Goal: Task Accomplishment & Management: Use online tool/utility

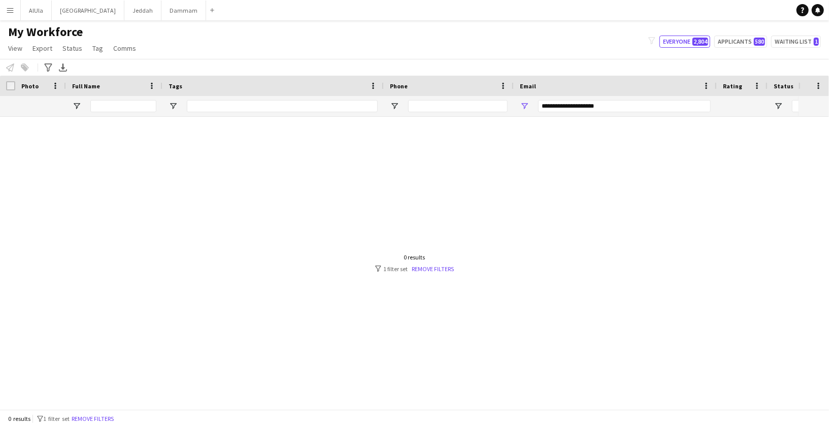
click at [425, 267] on link "Remove filters" at bounding box center [432, 269] width 42 height 8
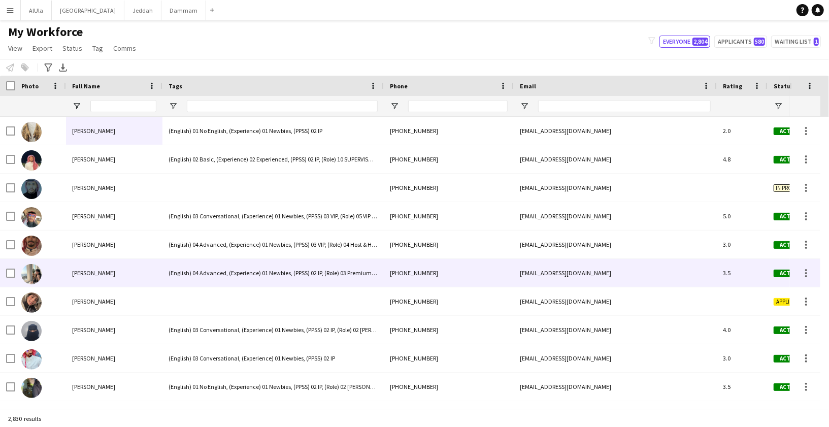
click at [424, 267] on div "[PHONE_NUMBER]" at bounding box center [449, 273] width 130 height 28
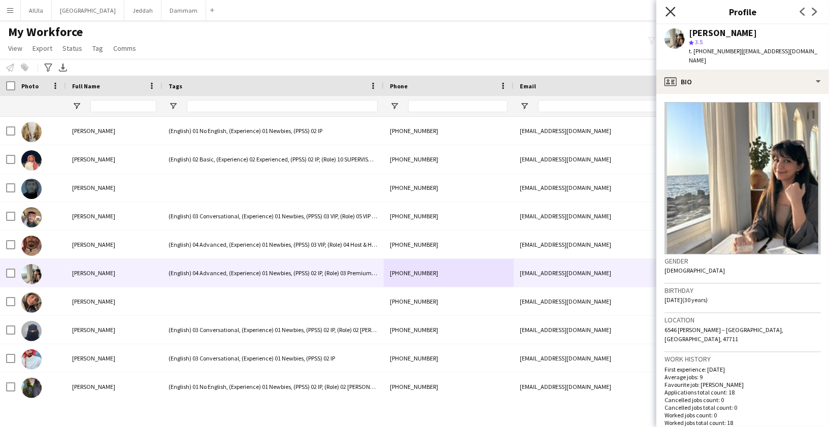
click at [669, 14] on icon at bounding box center [670, 12] width 10 height 10
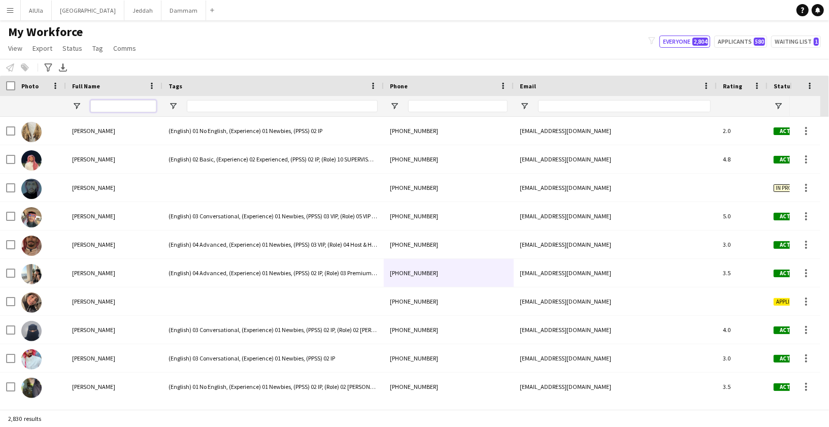
click at [133, 106] on input "Full Name Filter Input" at bounding box center [123, 106] width 66 height 12
paste input "**********"
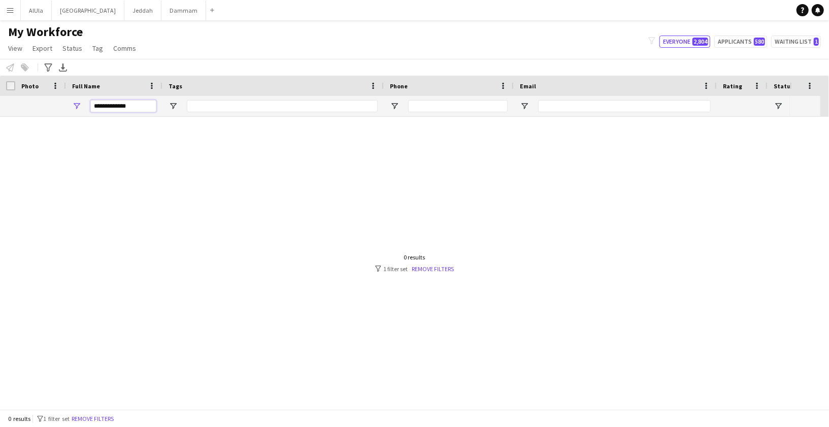
click at [123, 107] on input "**********" at bounding box center [123, 106] width 66 height 12
click at [122, 107] on input "**********" at bounding box center [123, 106] width 66 height 12
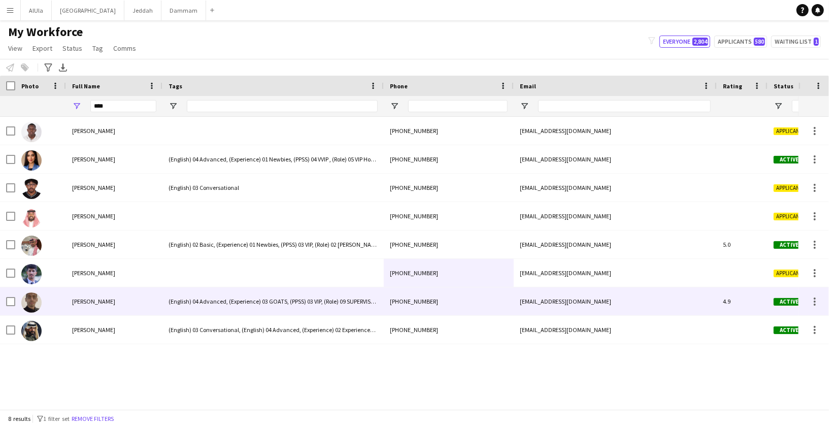
click at [122, 300] on div "[PERSON_NAME]" at bounding box center [114, 301] width 96 height 28
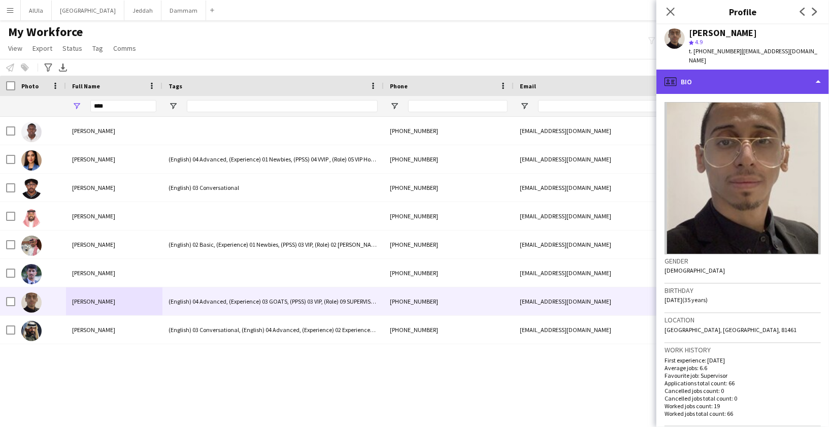
click at [740, 74] on div "profile Bio" at bounding box center [742, 82] width 173 height 24
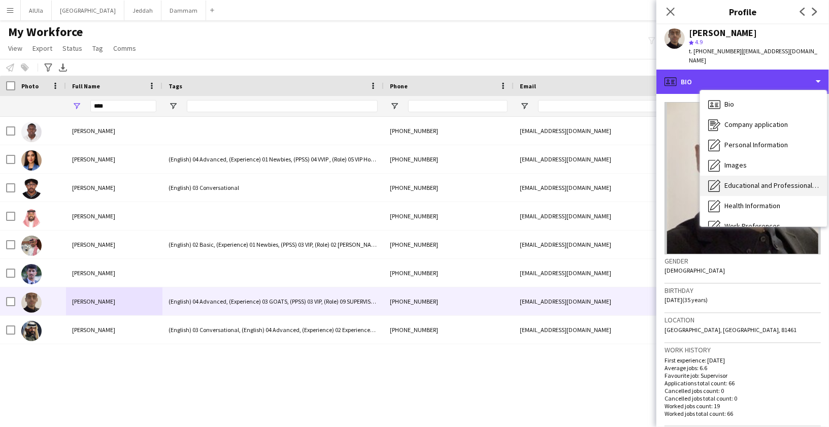
scroll to position [115, 0]
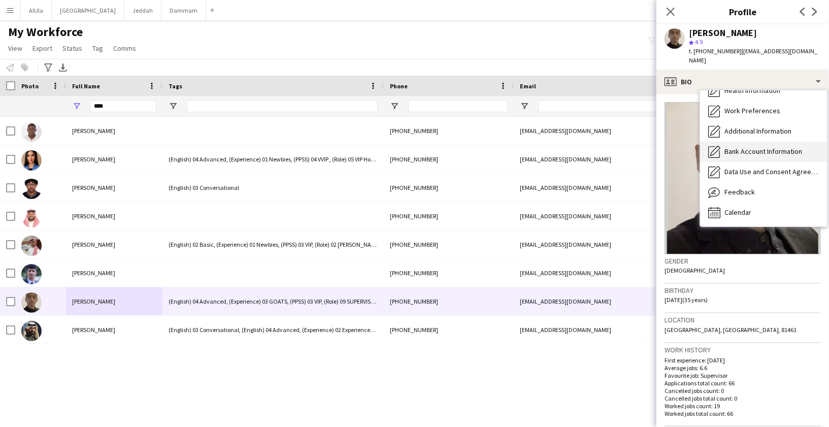
click at [738, 149] on div "Bank Account Information Bank Account Information" at bounding box center [763, 152] width 127 height 20
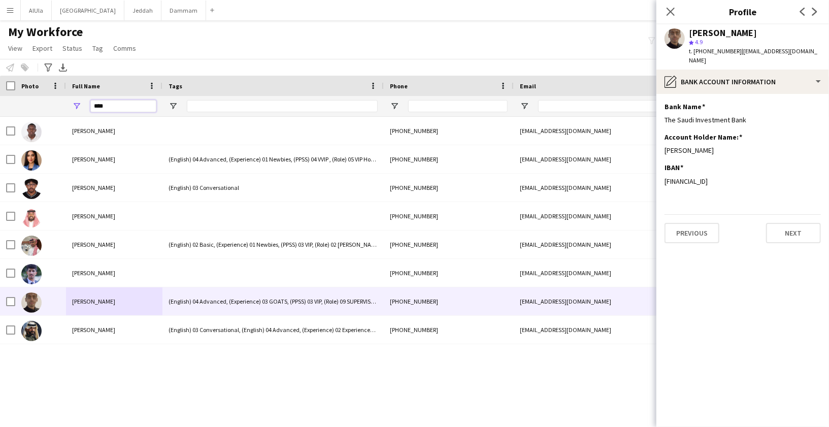
click at [100, 107] on input "****" at bounding box center [123, 106] width 66 height 12
paste input "**********"
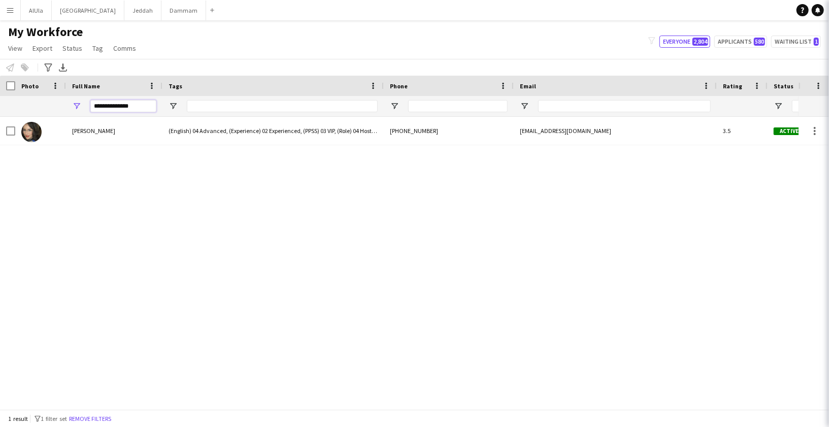
click at [132, 107] on input "**********" at bounding box center [123, 106] width 66 height 12
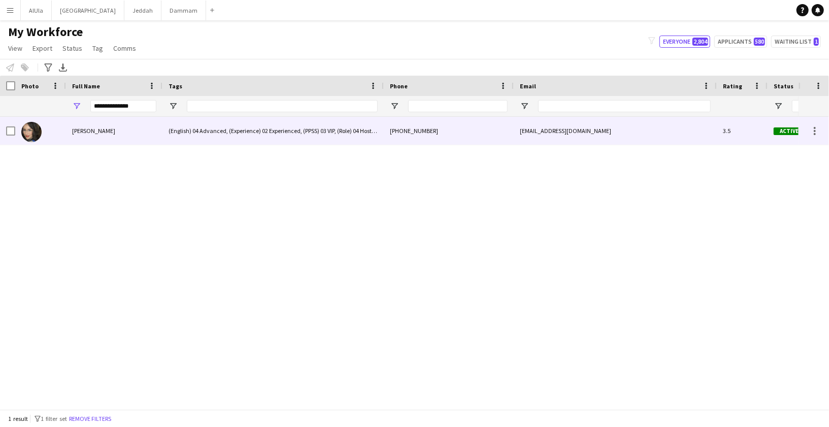
click at [97, 135] on div "[PERSON_NAME]" at bounding box center [114, 131] width 96 height 28
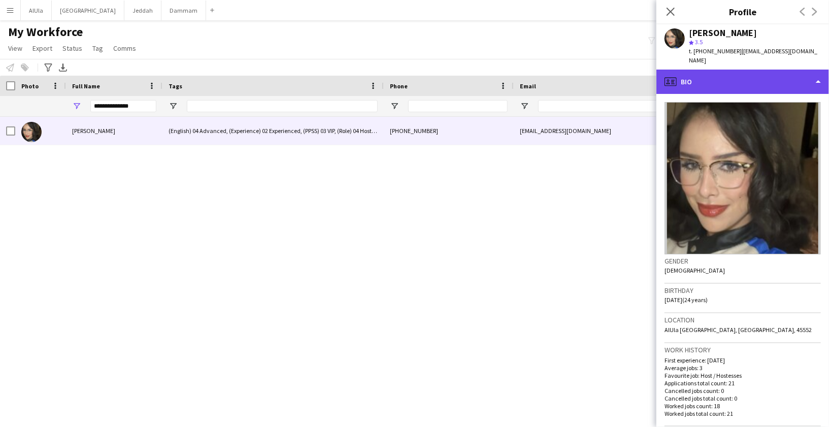
click at [708, 76] on div "profile Bio" at bounding box center [742, 82] width 173 height 24
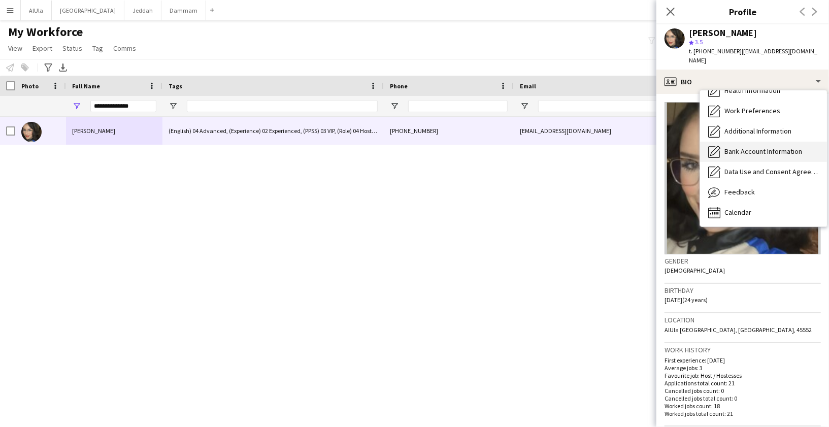
click at [735, 147] on span "Bank Account Information" at bounding box center [763, 151] width 78 height 9
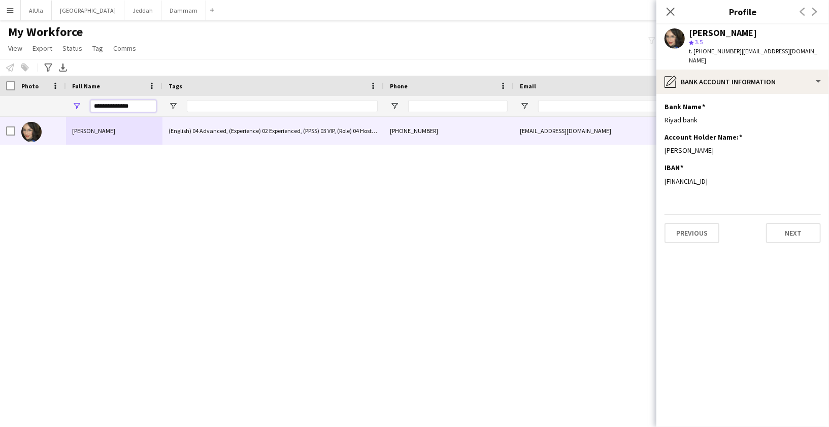
click at [125, 110] on input "**********" at bounding box center [123, 106] width 66 height 12
paste input "Full Name Filter Input"
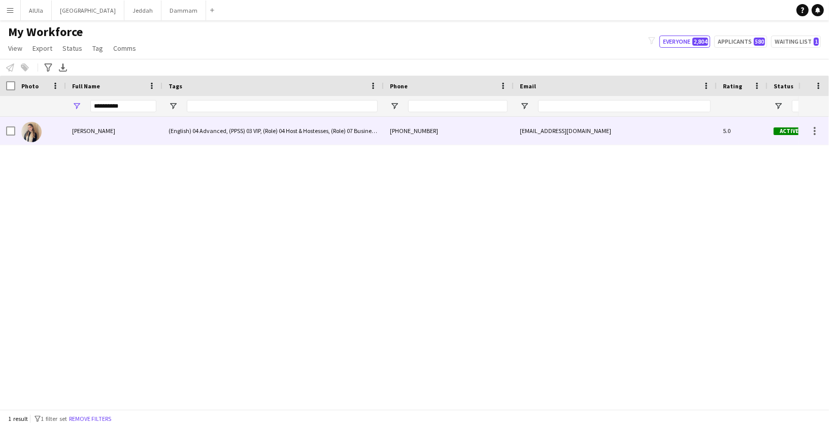
click at [106, 126] on div "[PERSON_NAME]" at bounding box center [114, 131] width 96 height 28
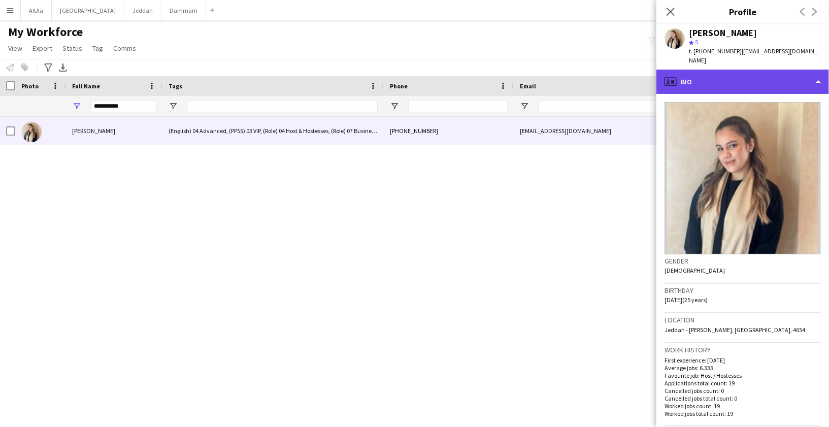
drag, startPoint x: 746, startPoint y: 71, endPoint x: 744, endPoint y: 76, distance: 5.5
click at [746, 72] on div "profile Bio" at bounding box center [742, 82] width 173 height 24
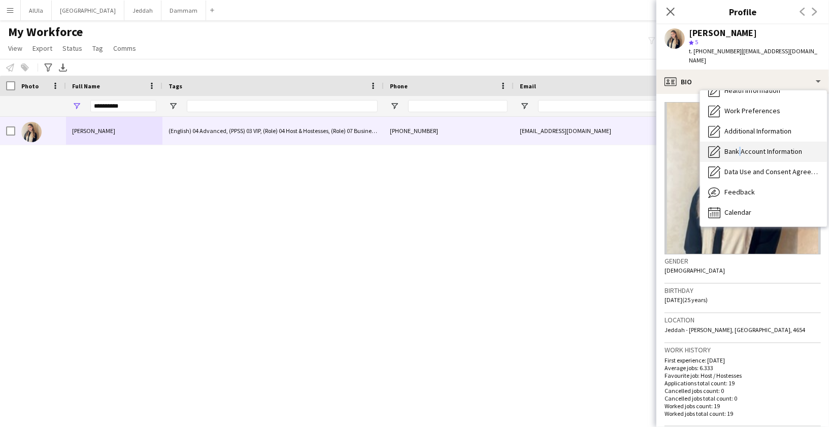
click at [737, 147] on span "Bank Account Information" at bounding box center [763, 151] width 78 height 9
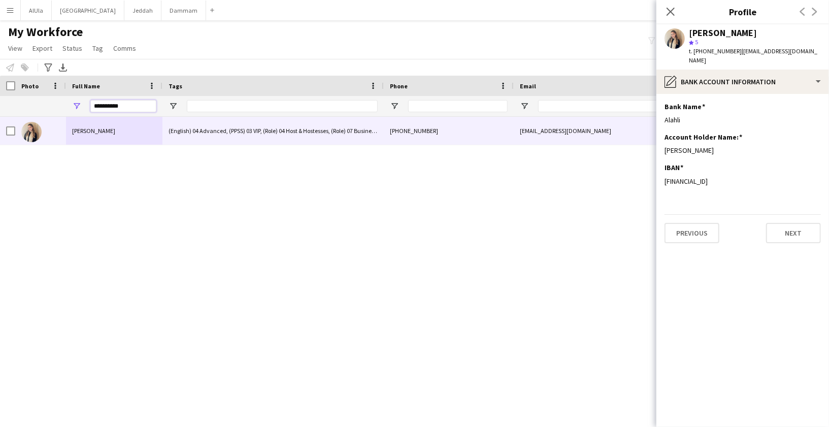
click at [135, 108] on input "**********" at bounding box center [123, 106] width 66 height 12
paste input "***"
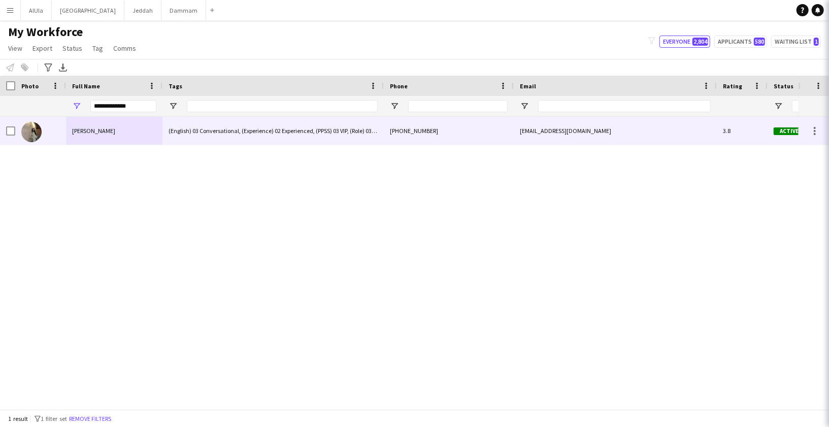
drag, startPoint x: 96, startPoint y: 130, endPoint x: 109, endPoint y: 128, distance: 12.8
click at [96, 130] on span "[PERSON_NAME]" at bounding box center [93, 131] width 43 height 8
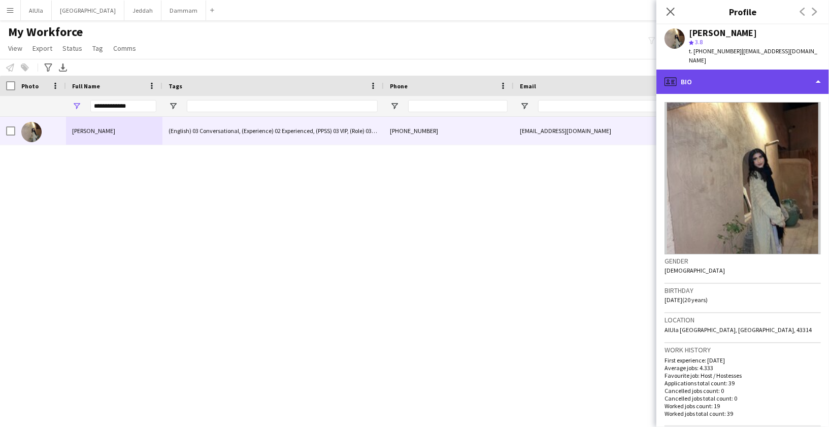
click at [667, 76] on icon "profile" at bounding box center [670, 82] width 12 height 12
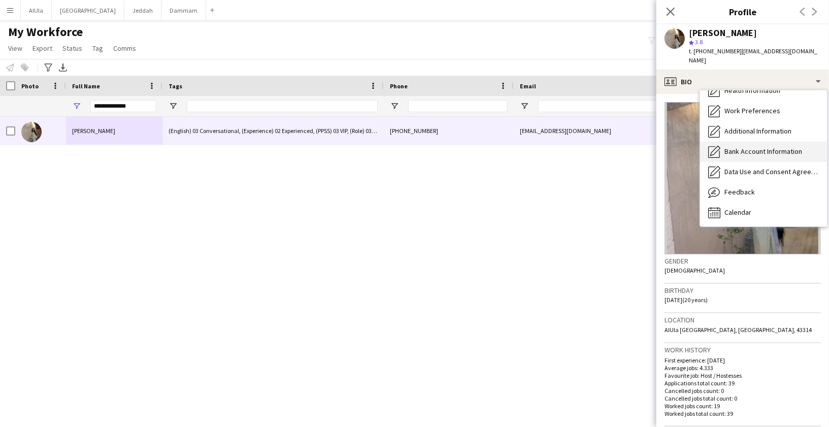
click at [755, 147] on span "Bank Account Information" at bounding box center [763, 151] width 78 height 9
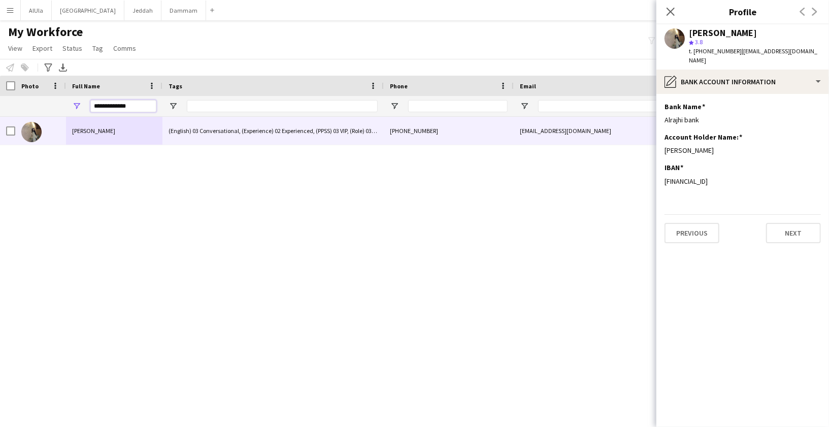
click at [152, 108] on input "**********" at bounding box center [123, 106] width 66 height 12
paste input "*"
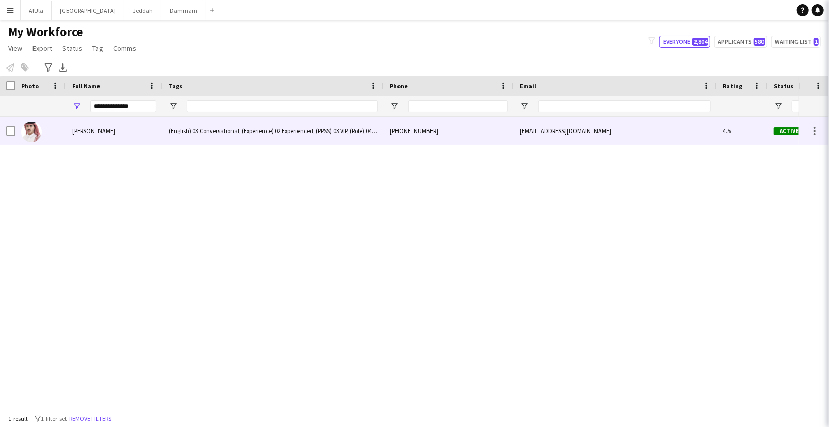
drag, startPoint x: 131, startPoint y: 138, endPoint x: 170, endPoint y: 136, distance: 38.6
click at [131, 138] on div "[PERSON_NAME]" at bounding box center [114, 131] width 96 height 28
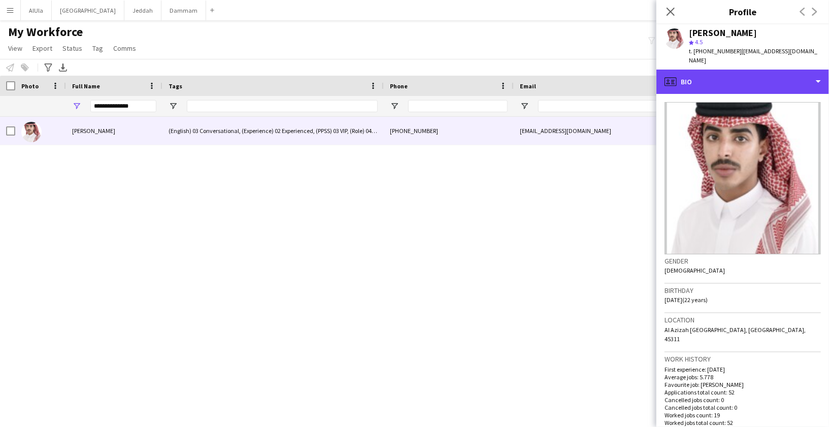
drag, startPoint x: 655, startPoint y: 74, endPoint x: 697, endPoint y: 88, distance: 44.6
click at [696, 75] on div "profile Bio" at bounding box center [742, 82] width 173 height 24
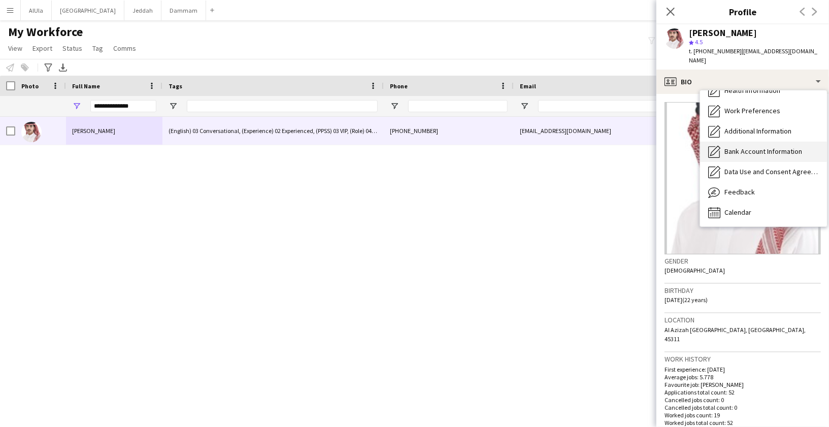
click at [731, 147] on span "Bank Account Information" at bounding box center [763, 151] width 78 height 9
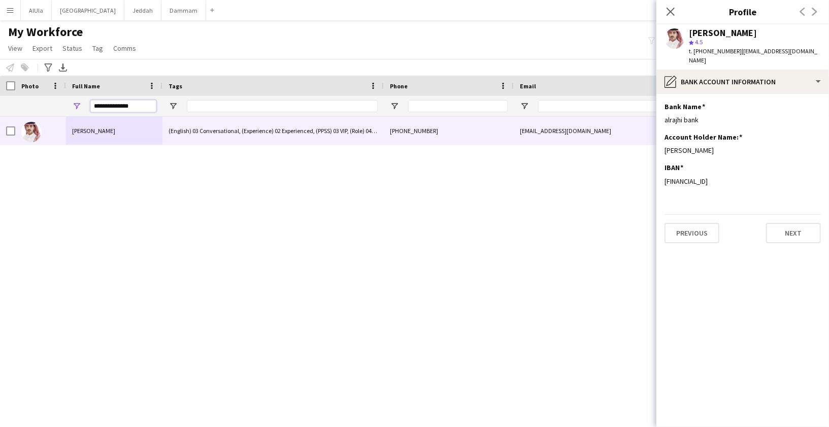
click at [124, 106] on input "**********" at bounding box center [123, 106] width 66 height 12
paste input "Full Name Filter Input"
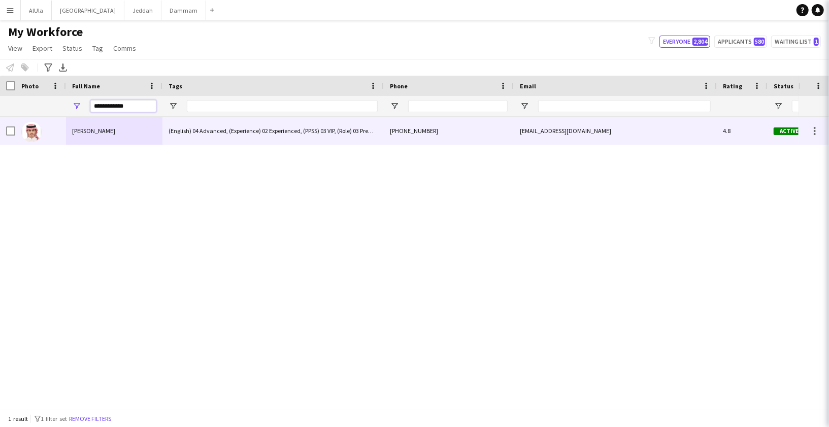
type input "**********"
click at [113, 131] on div "[PERSON_NAME]" at bounding box center [114, 131] width 96 height 28
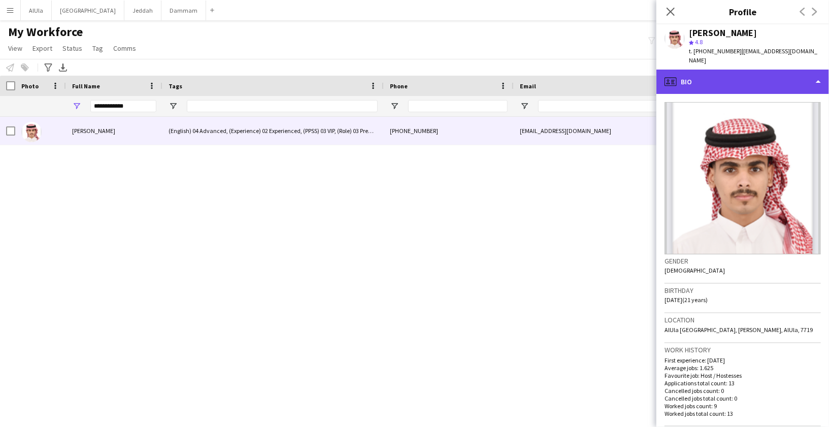
drag, startPoint x: 718, startPoint y: 98, endPoint x: 718, endPoint y: 73, distance: 25.4
click at [718, 73] on div "profile Bio" at bounding box center [742, 82] width 173 height 24
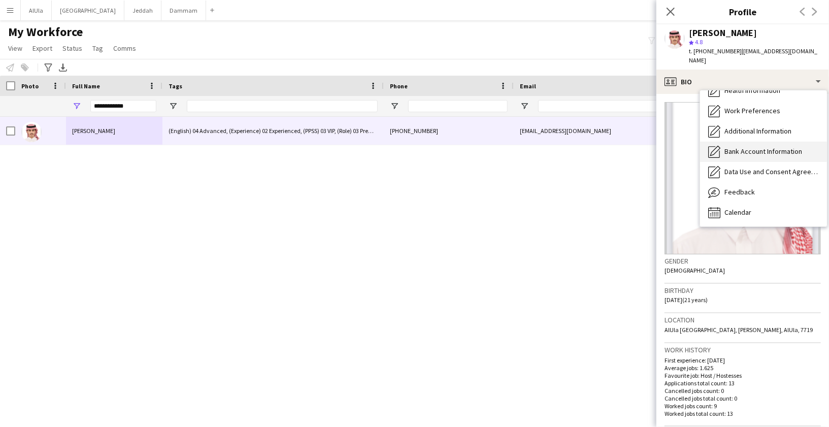
click at [741, 147] on span "Bank Account Information" at bounding box center [763, 151] width 78 height 9
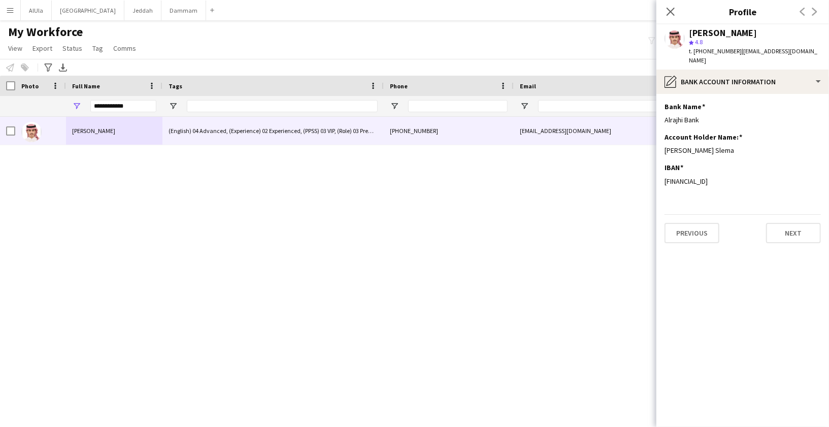
click at [424, 185] on div "[PERSON_NAME] (English) 04 Advanced, (Experience) 02 Experienced, (PPSS) 03 VIP…" at bounding box center [399, 259] width 798 height 284
click at [671, 19] on div "Close pop-in" at bounding box center [670, 11] width 28 height 23
click at [666, 10] on icon "Close pop-in" at bounding box center [670, 12] width 10 height 10
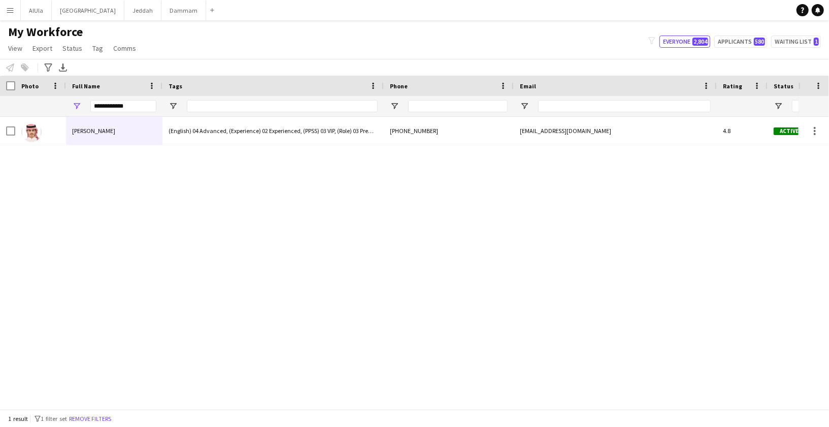
click at [8, 14] on app-icon "Menu" at bounding box center [10, 10] width 8 height 8
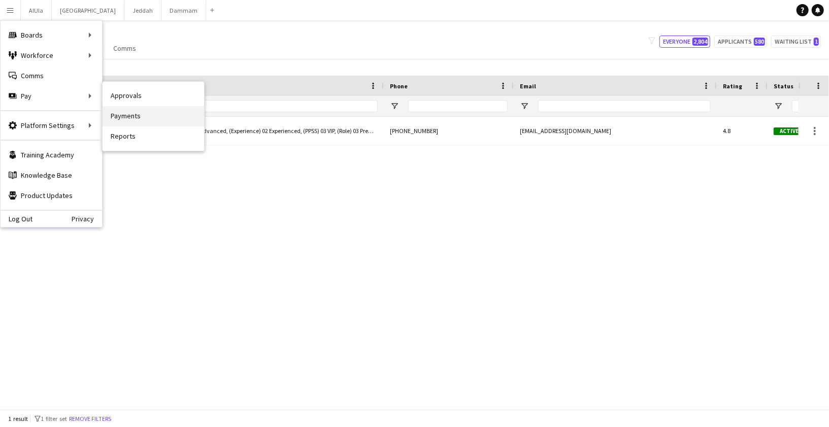
click at [133, 116] on link "Payments" at bounding box center [152, 116] width 101 height 20
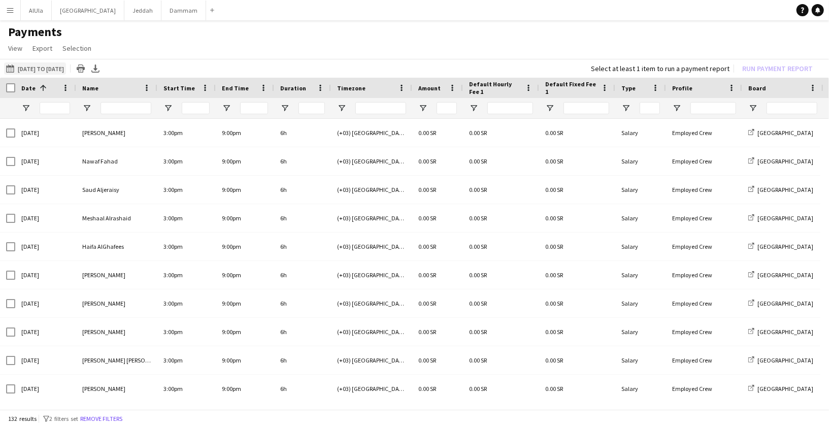
click at [21, 69] on button "[DATE] to [DATE] [DATE] to [DATE]" at bounding box center [35, 68] width 62 height 12
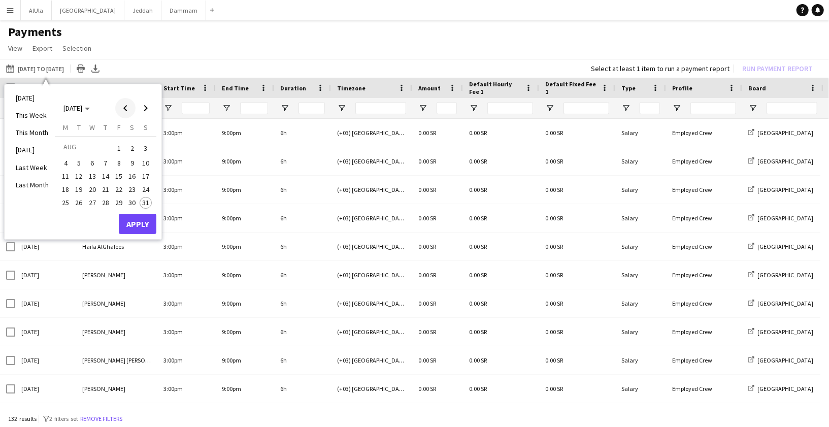
click at [127, 108] on span "Previous month" at bounding box center [125, 108] width 20 height 20
click at [100, 186] on span "17" at bounding box center [105, 187] width 12 height 12
click at [137, 112] on span "Next month" at bounding box center [145, 108] width 20 height 20
click at [132, 204] on span "30" at bounding box center [132, 203] width 12 height 12
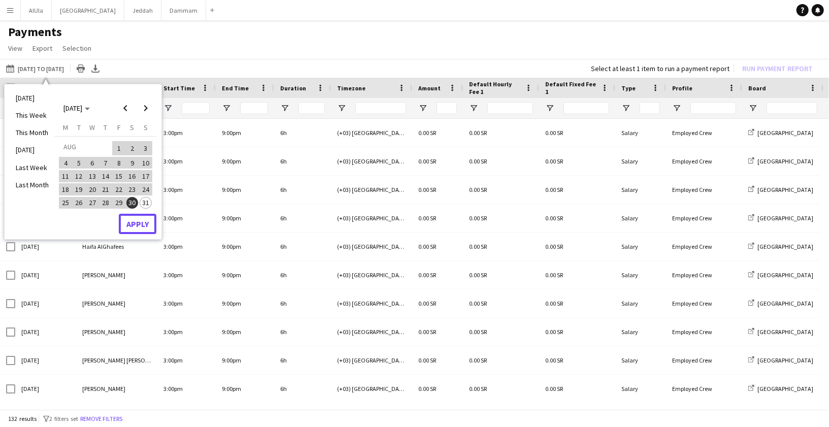
click at [134, 229] on button "Apply" at bounding box center [138, 224] width 38 height 20
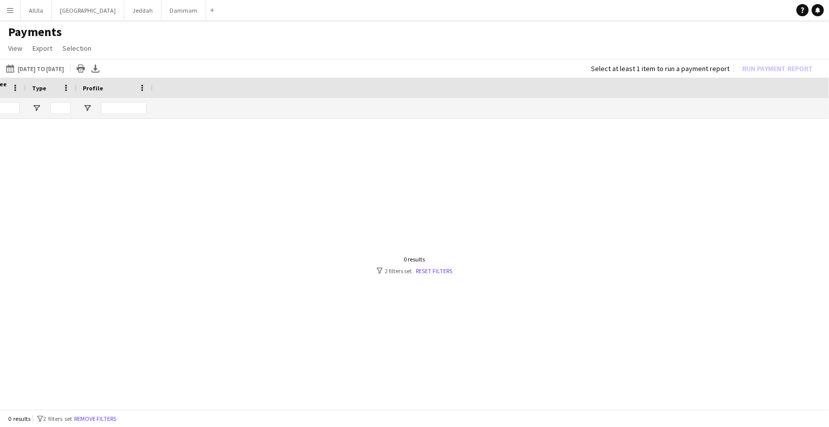
scroll to position [0, 867]
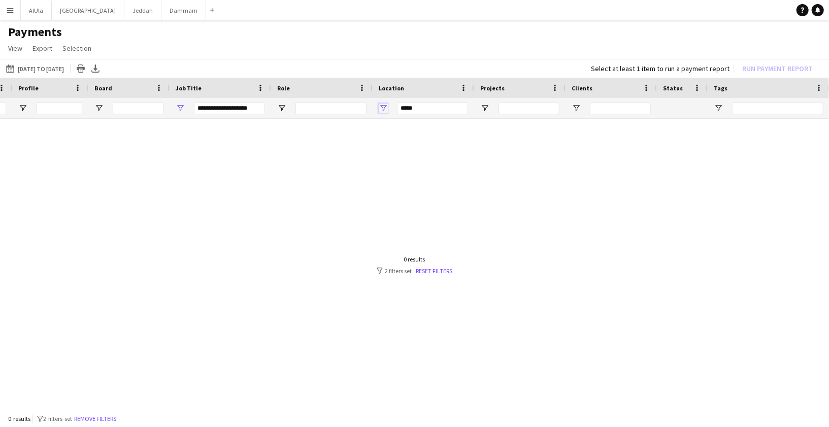
click at [382, 106] on span "Open Filter Menu" at bounding box center [382, 108] width 9 height 9
type input "***"
click at [453, 250] on button "Reset" at bounding box center [456, 250] width 30 height 16
click at [451, 248] on button "Reset" at bounding box center [456, 250] width 30 height 16
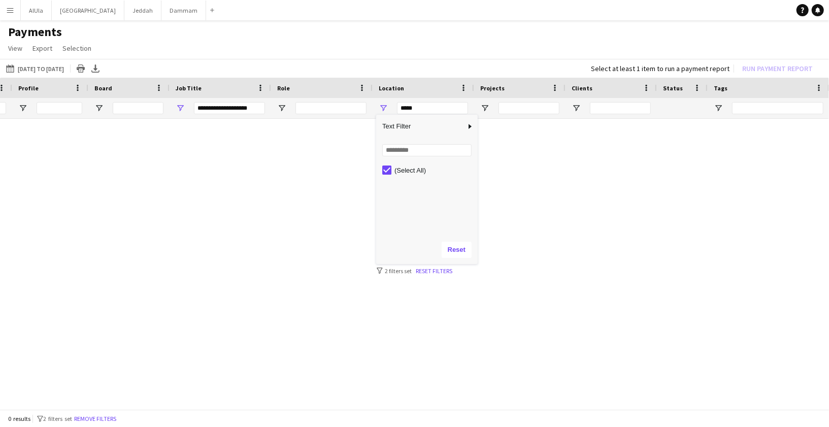
click at [330, 237] on div at bounding box center [414, 261] width 829 height 284
click at [179, 110] on span "Open Filter Menu" at bounding box center [180, 108] width 9 height 9
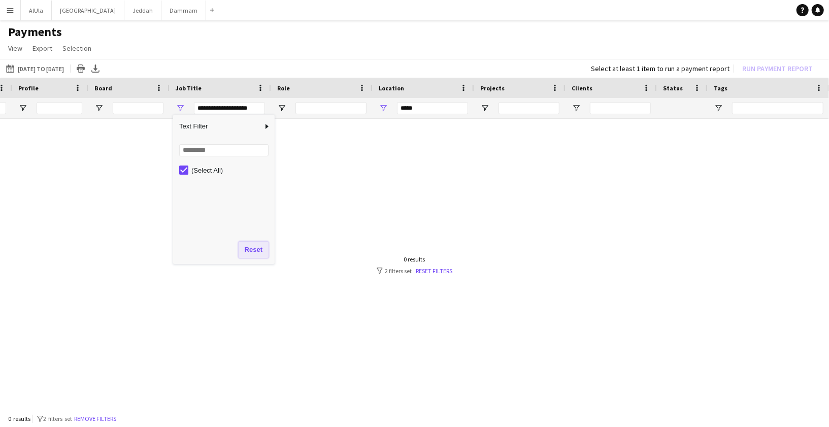
click at [250, 246] on button "Reset" at bounding box center [253, 250] width 30 height 16
type input "***"
click at [337, 147] on div at bounding box center [414, 261] width 829 height 284
click at [387, 105] on span "Open Filter Menu" at bounding box center [382, 108] width 9 height 9
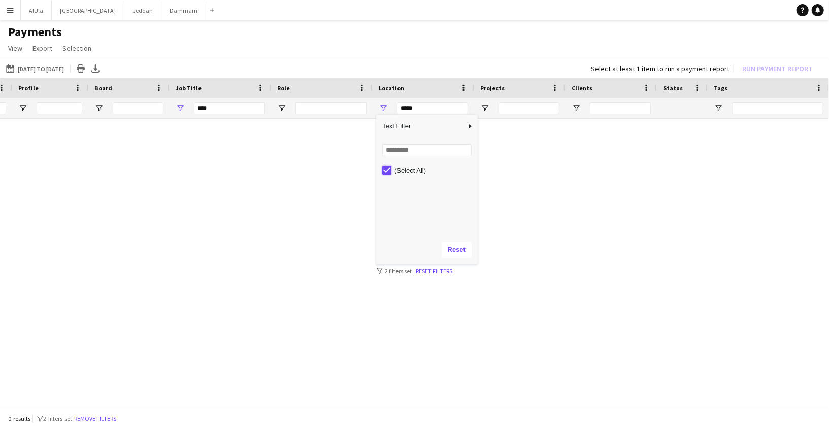
type input "***"
click at [342, 180] on div at bounding box center [414, 261] width 829 height 284
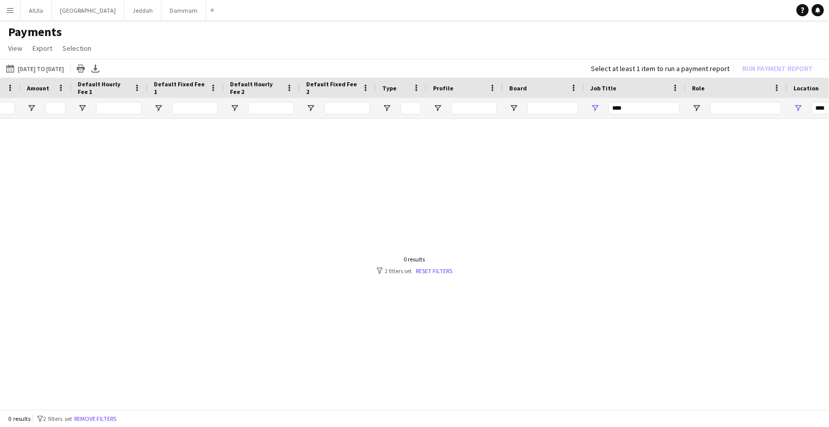
scroll to position [0, 0]
click at [513, 108] on span "Open Filter Menu" at bounding box center [515, 108] width 9 height 9
click at [519, 174] on div "(Select All)" at bounding box center [562, 170] width 95 height 12
click at [581, 249] on button "Reset" at bounding box center [589, 250] width 30 height 16
click at [442, 264] on div "0 results filter-1 2 filters set Reset filters" at bounding box center [414, 264] width 76 height 19
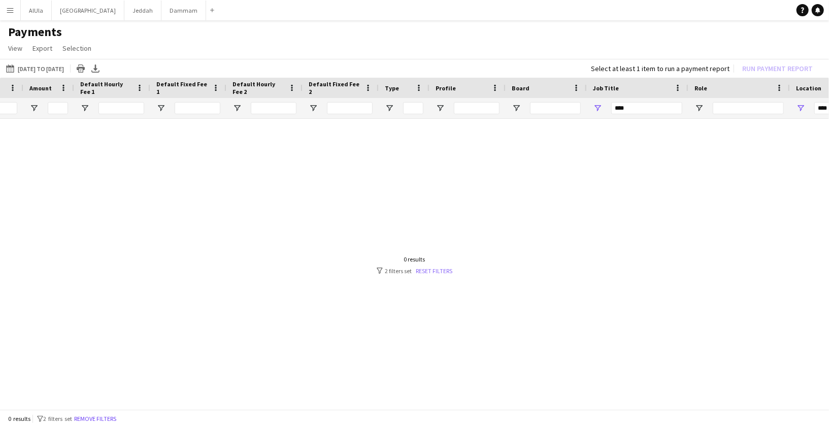
click at [439, 271] on link "Reset filters" at bounding box center [434, 271] width 37 height 8
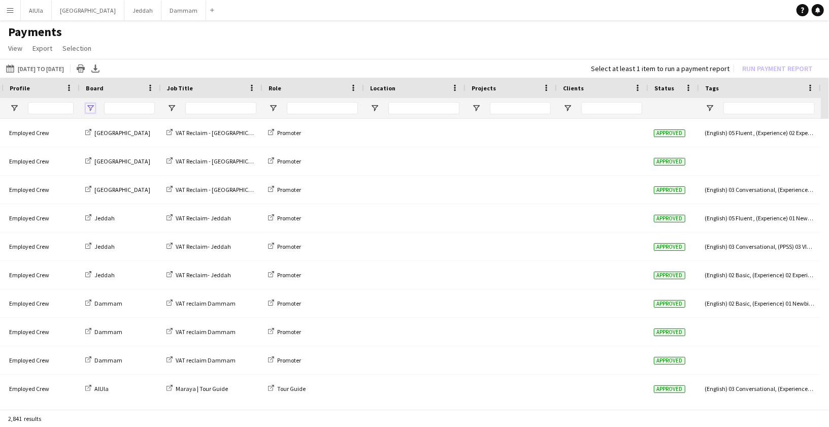
click at [89, 107] on span "Open Filter Menu" at bounding box center [90, 108] width 9 height 9
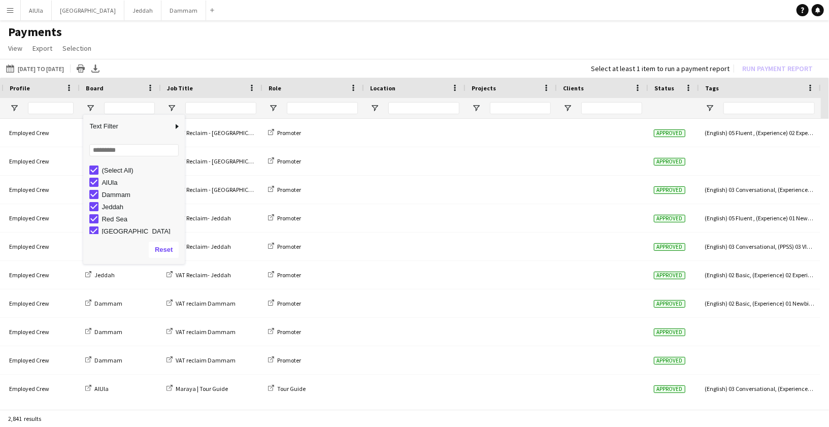
click at [96, 164] on div "(Select All)" at bounding box center [136, 170] width 95 height 12
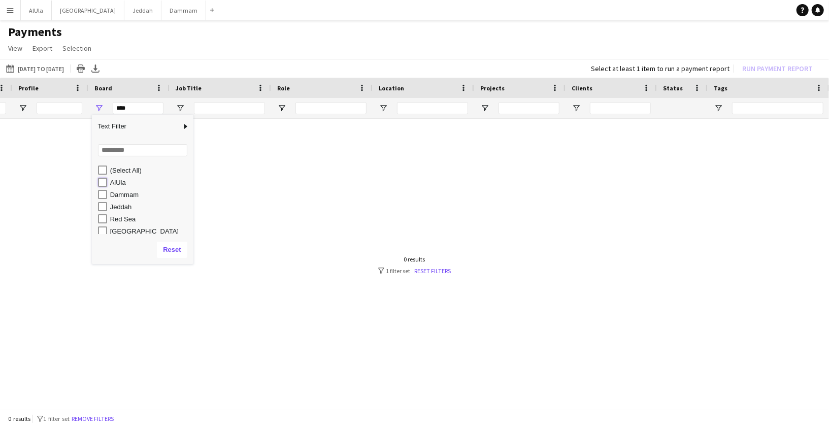
type input "*********"
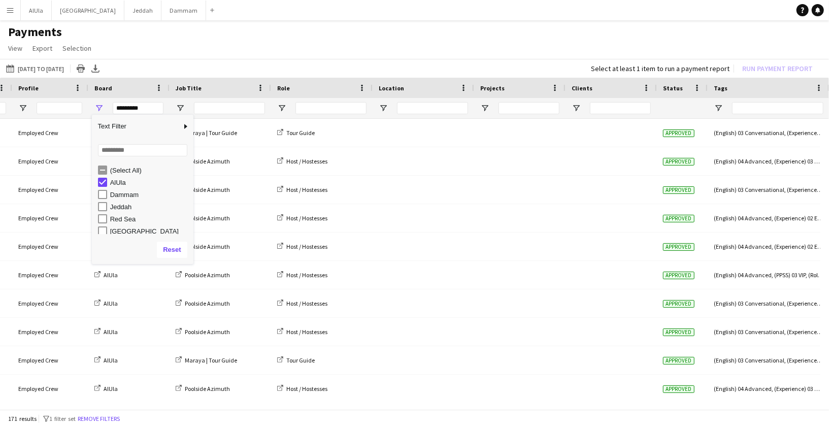
click at [362, 68] on div "[DATE] to [DATE] [DATE] to [DATE] [DATE] This Week This Month [DATE] Last Week …" at bounding box center [414, 68] width 829 height 19
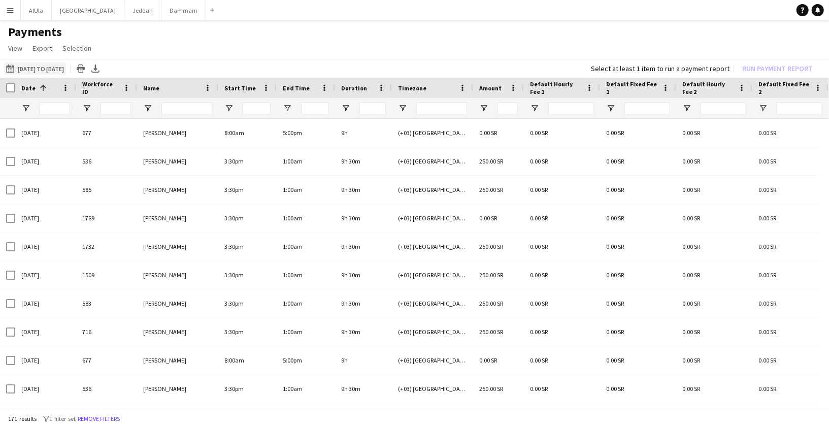
click at [19, 63] on button "[DATE] to [DATE] [DATE] to [DATE]" at bounding box center [35, 68] width 62 height 12
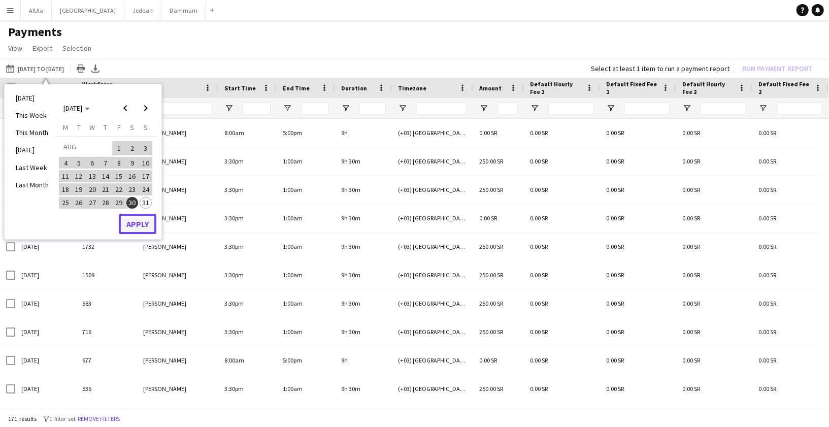
click at [136, 224] on button "Apply" at bounding box center [138, 224] width 38 height 20
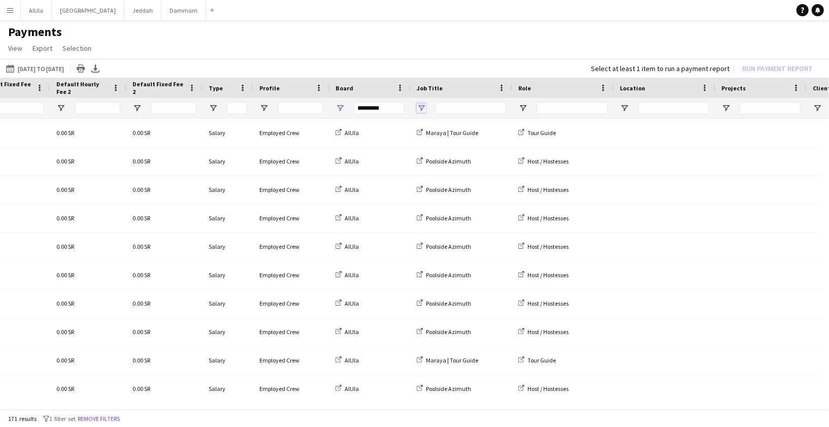
click at [424, 107] on span "Open Filter Menu" at bounding box center [421, 108] width 9 height 9
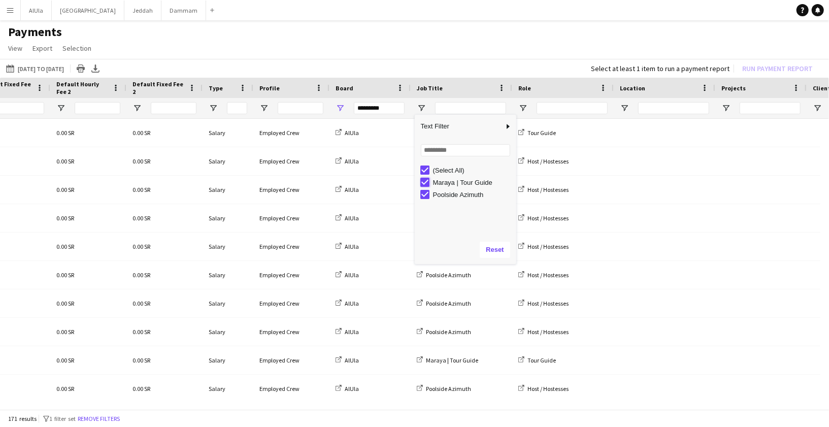
type input "**********"
click at [507, 47] on app-page-menu "View Customise view Customise filters Reset Filters Reset View Reset All Export…" at bounding box center [414, 49] width 829 height 19
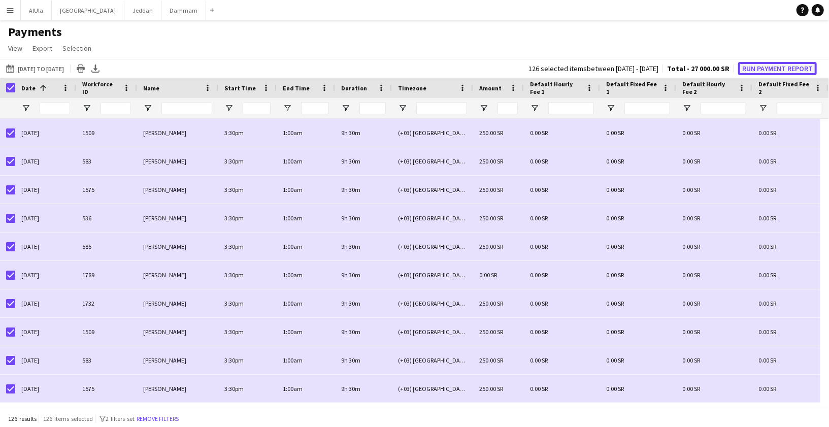
click at [752, 69] on button "Run Payment Report" at bounding box center [777, 68] width 79 height 13
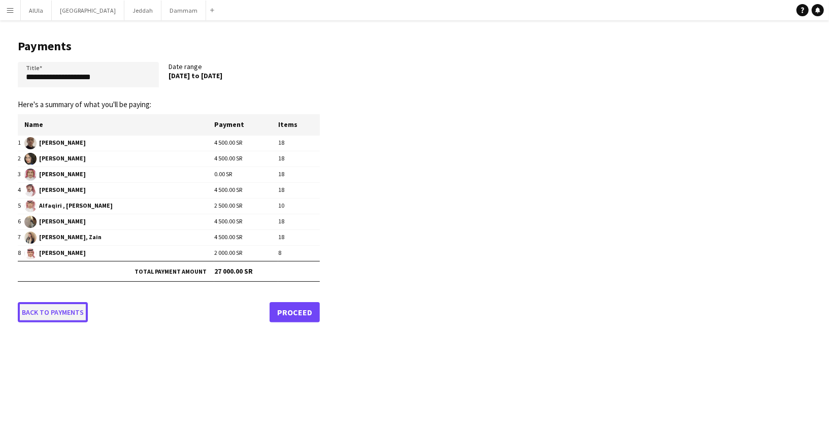
click at [55, 313] on link "Back to payments" at bounding box center [53, 312] width 70 height 20
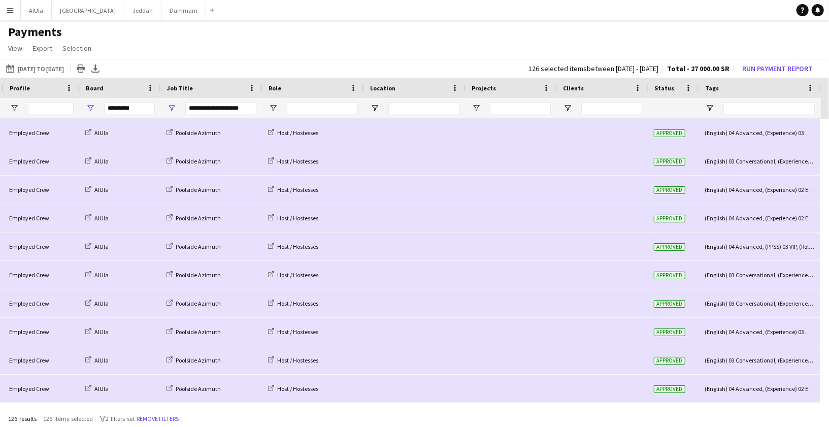
click at [772, 60] on div "[DATE] to [DATE] [DATE] to [DATE] [DATE] This Week This Month [DATE] Last Week …" at bounding box center [414, 68] width 829 height 19
click at [767, 63] on button "Run Payment Report" at bounding box center [777, 68] width 79 height 13
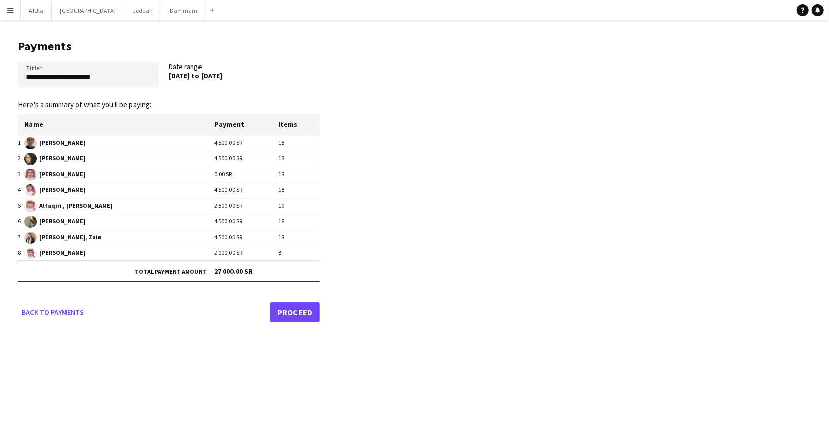
click at [304, 315] on link "Proceed" at bounding box center [294, 312] width 50 height 20
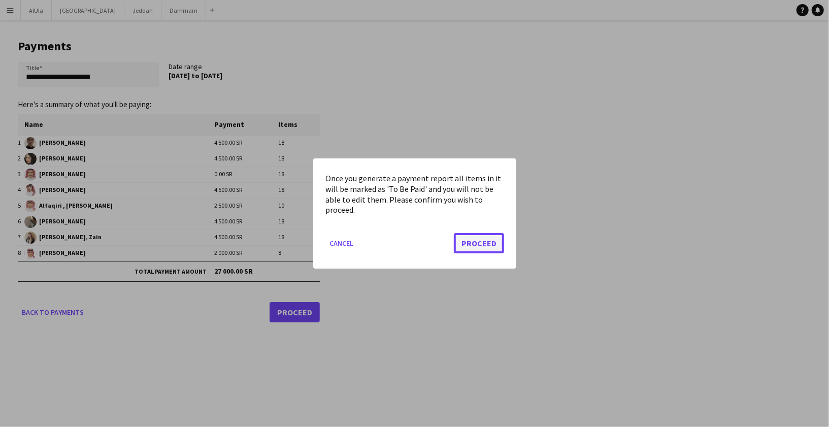
click at [471, 242] on button "Proceed" at bounding box center [479, 243] width 50 height 20
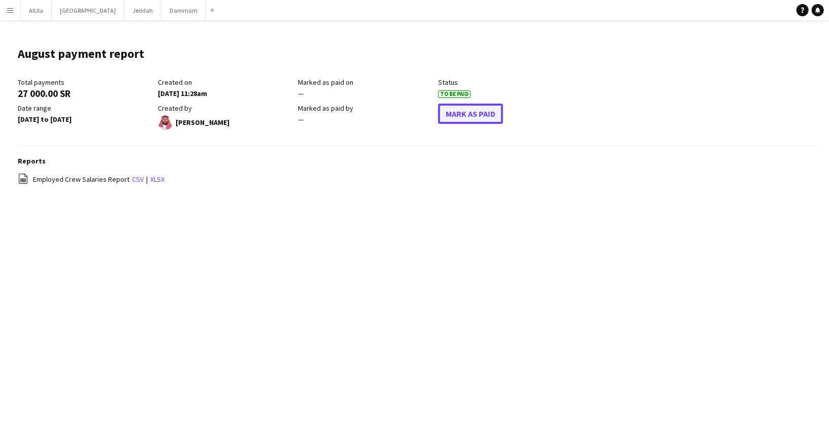
click at [454, 116] on button "Mark As Paid" at bounding box center [470, 114] width 65 height 20
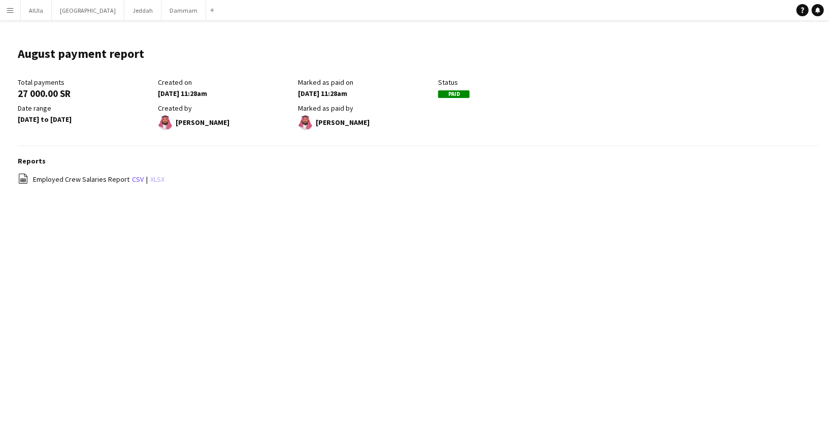
click at [156, 181] on link "xlsx" at bounding box center [157, 179] width 14 height 9
